Goal: Check status

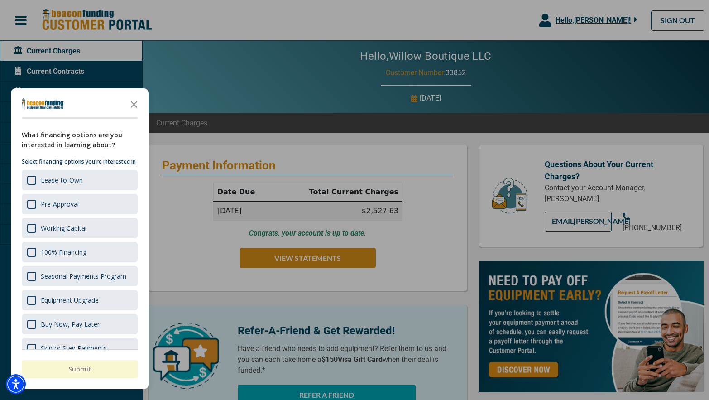
click at [392, 89] on div at bounding box center [354, 200] width 709 height 400
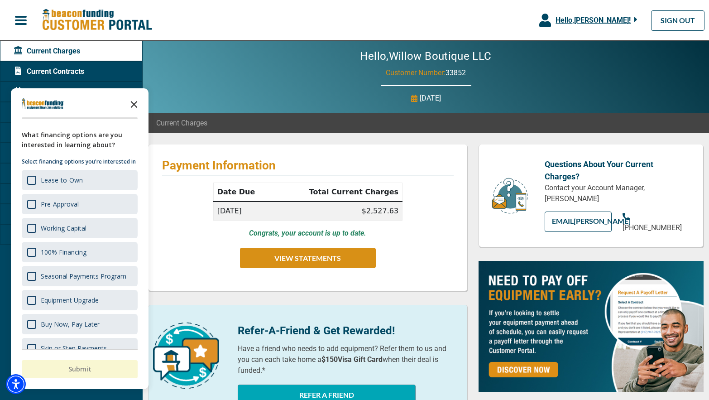
click at [139, 100] on icon "Close the survey" at bounding box center [134, 104] width 18 height 18
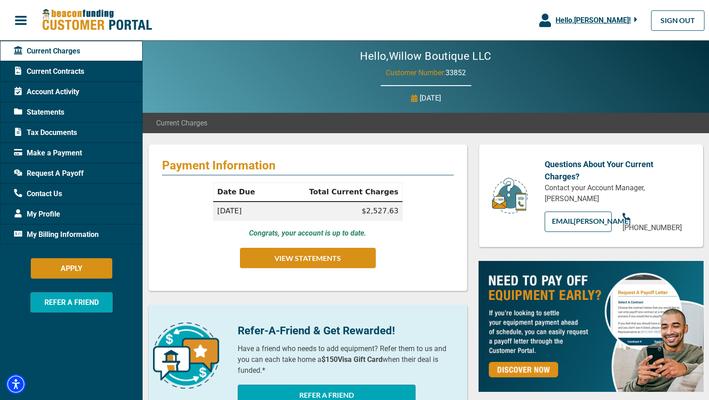
click at [88, 92] on div "Account Activity" at bounding box center [71, 92] width 143 height 20
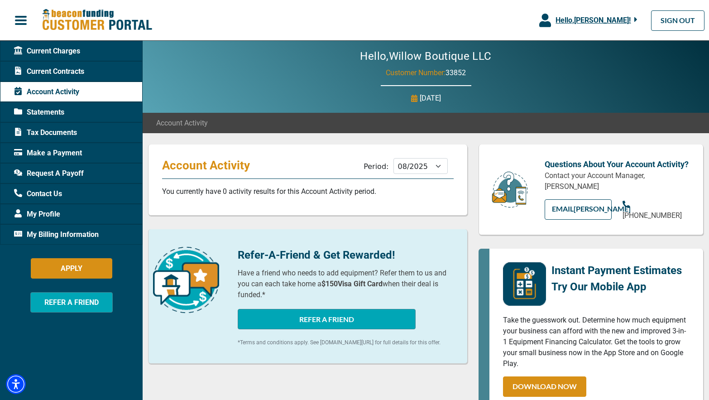
click at [72, 55] on span "Current Charges" at bounding box center [47, 51] width 66 height 11
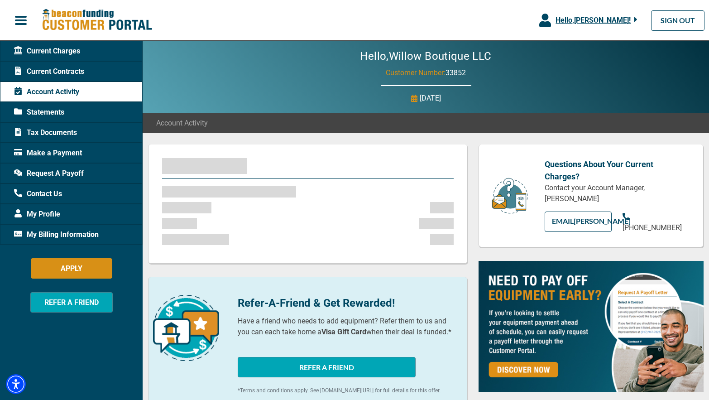
click at [67, 74] on span "Current Contracts" at bounding box center [49, 71] width 70 height 11
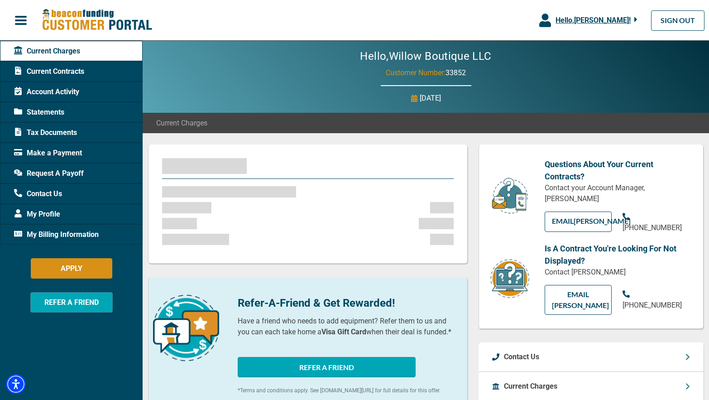
click at [58, 71] on span "Current Contracts" at bounding box center [49, 71] width 70 height 11
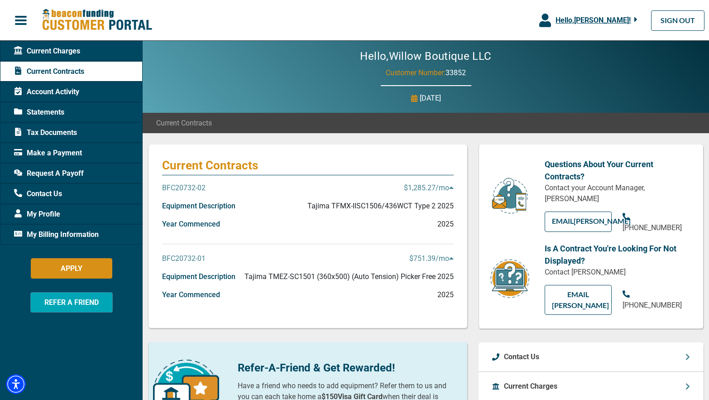
click at [193, 256] on p "BFC20732-01" at bounding box center [183, 258] width 43 height 11
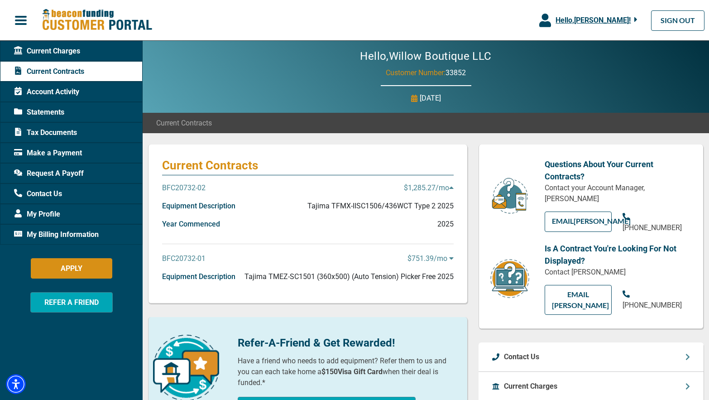
click at [219, 267] on div "BFC20732-01 $751.39 /mo" at bounding box center [308, 262] width 292 height 18
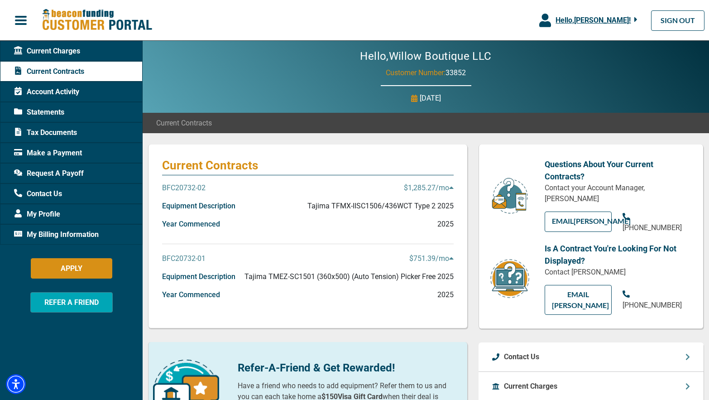
click at [194, 188] on p "BFC20732-02" at bounding box center [183, 187] width 43 height 11
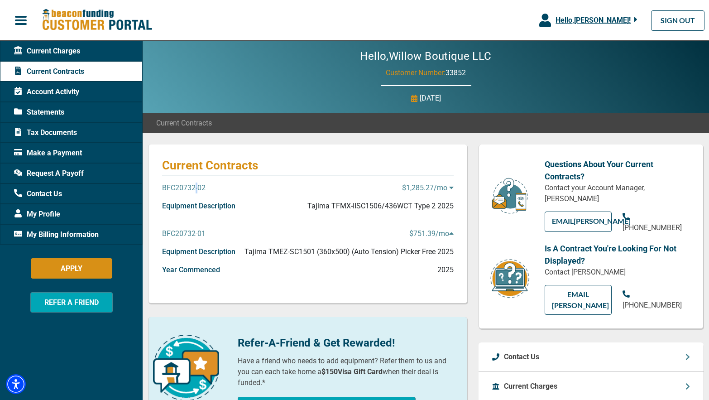
click at [194, 188] on p "BFC20732-02" at bounding box center [183, 187] width 43 height 11
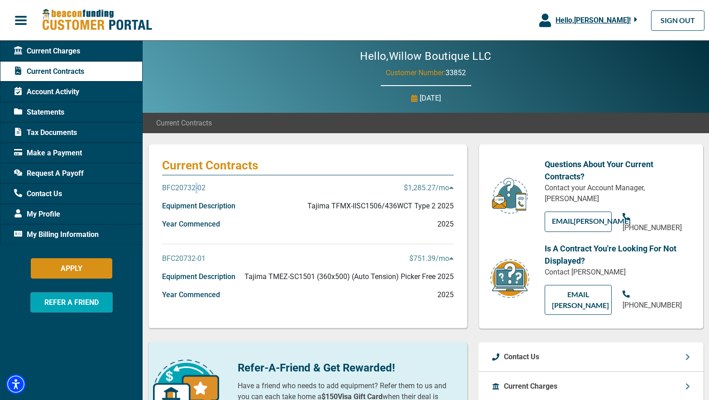
click at [431, 183] on p "$1,285.27 /mo" at bounding box center [429, 187] width 50 height 11
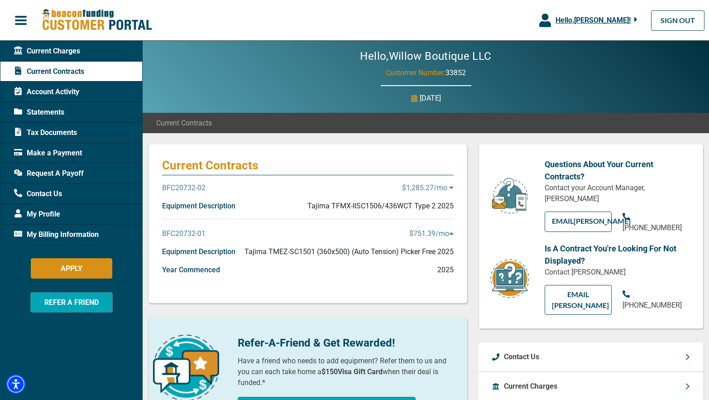
click at [82, 115] on div "Statements" at bounding box center [71, 112] width 143 height 20
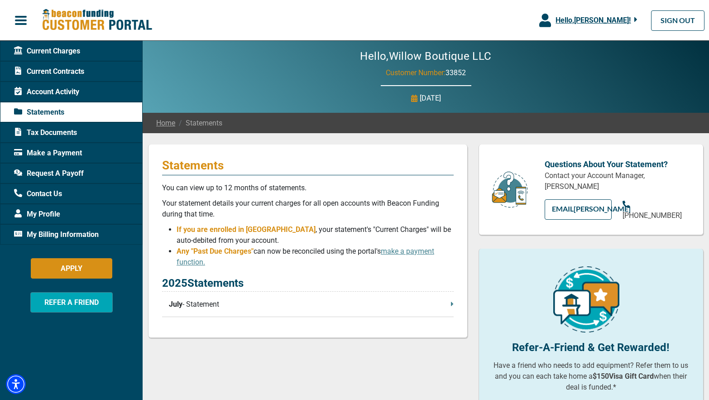
click at [256, 307] on p "July - Statement" at bounding box center [311, 304] width 285 height 11
